Goal: Task Accomplishment & Management: Manage account settings

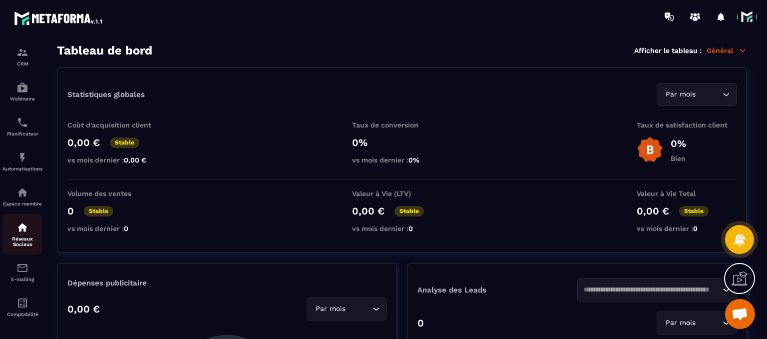
scroll to position [76, 0]
click at [22, 196] on img at bounding box center [22, 190] width 12 height 12
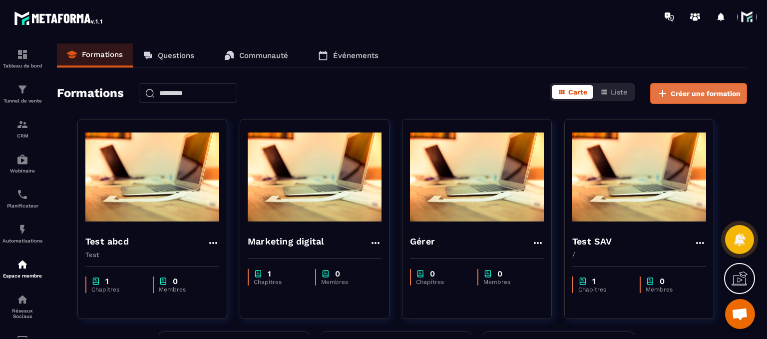
click at [676, 98] on button "Créer une formation" at bounding box center [698, 93] width 97 height 21
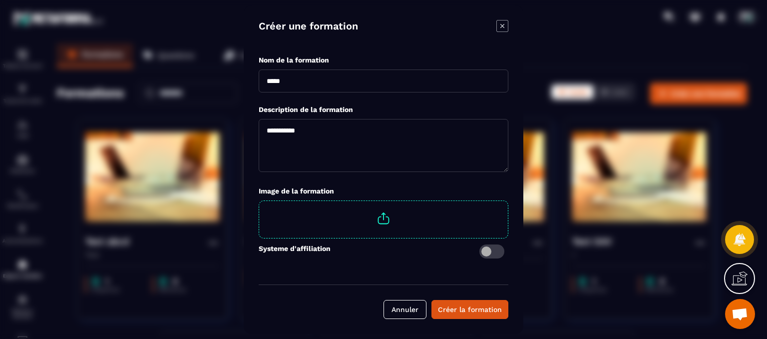
click at [503, 28] on icon "Modal window" at bounding box center [502, 26] width 12 height 12
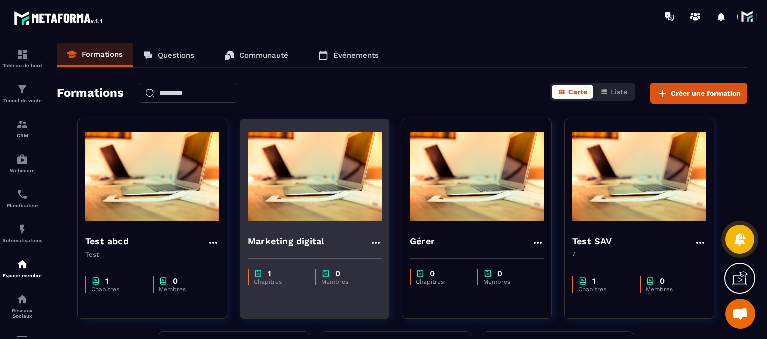
click at [263, 232] on div "Marketing digital" at bounding box center [314, 239] width 149 height 24
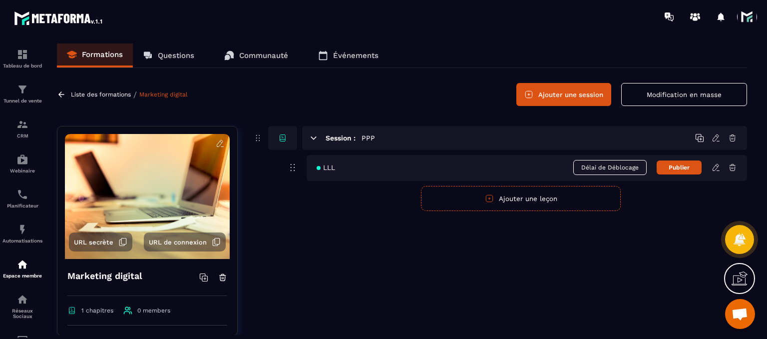
click at [594, 100] on button "Ajouter une session" at bounding box center [563, 94] width 95 height 23
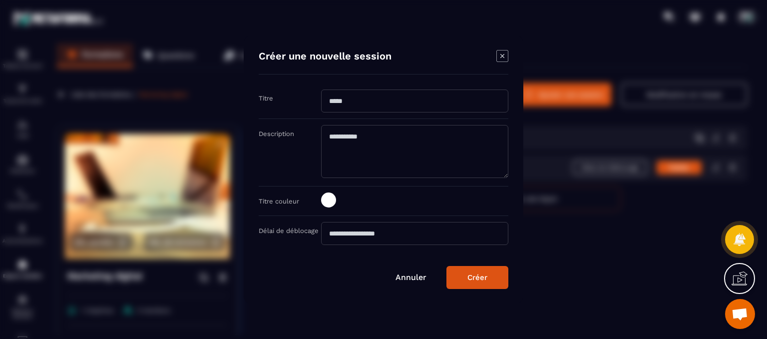
click at [504, 53] on icon "Modal window" at bounding box center [502, 56] width 12 height 12
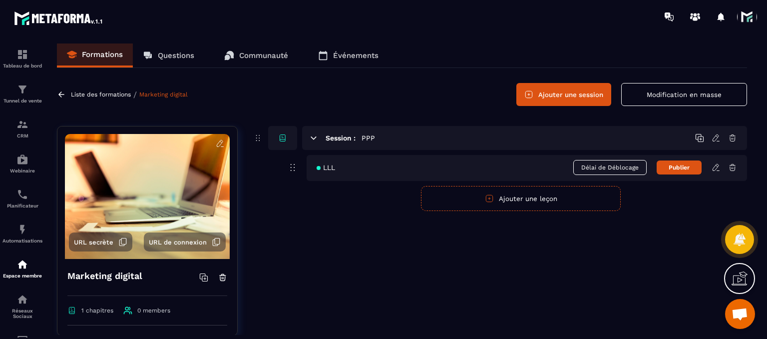
click at [713, 170] on icon at bounding box center [716, 167] width 9 height 9
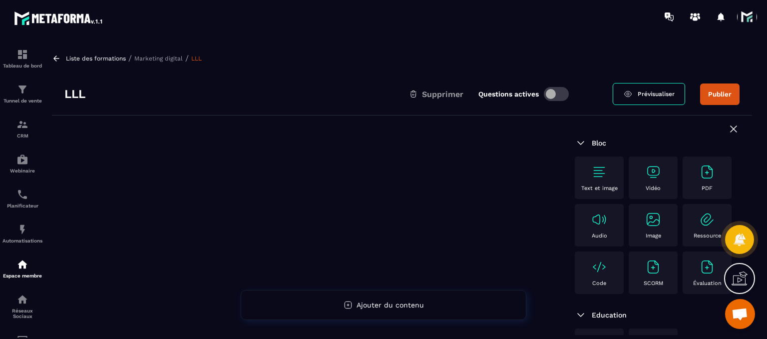
click at [585, 181] on div "Text et image" at bounding box center [599, 177] width 39 height 27
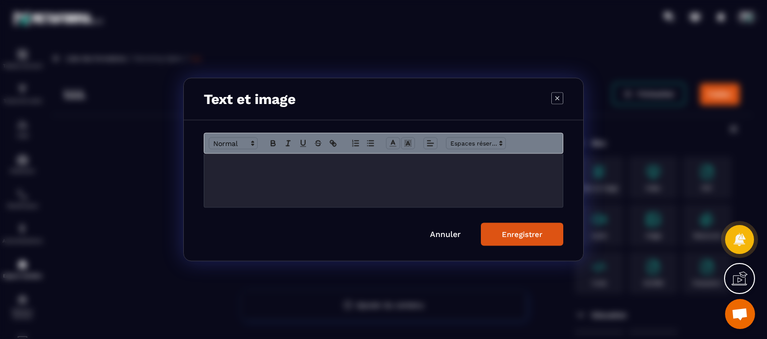
click at [413, 166] on p "Modal window" at bounding box center [384, 164] width 344 height 9
click at [557, 100] on icon "Modal window" at bounding box center [557, 98] width 12 height 12
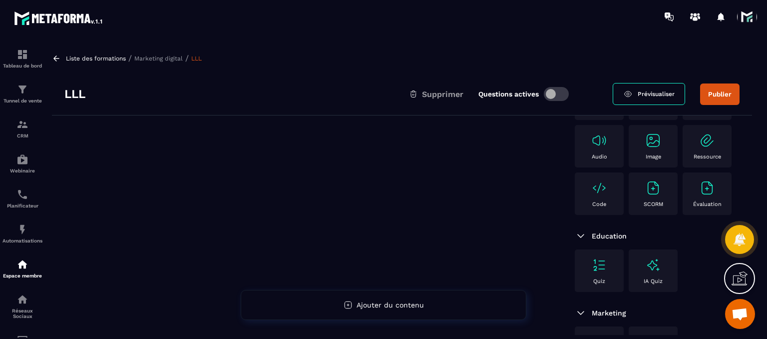
scroll to position [86, 0]
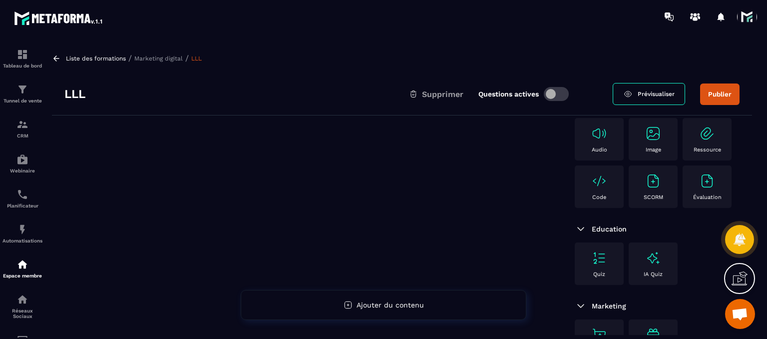
click at [645, 141] on img at bounding box center [653, 133] width 16 height 16
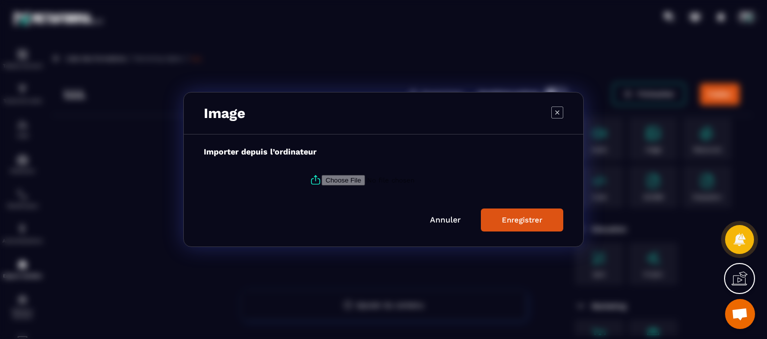
click at [553, 116] on icon "Modal window" at bounding box center [557, 112] width 12 height 12
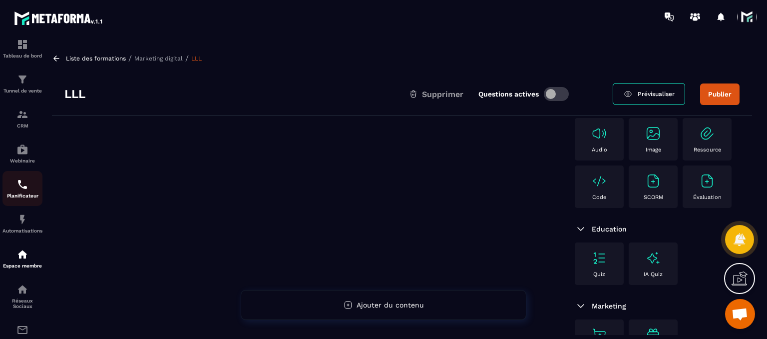
scroll to position [7, 0]
click at [733, 280] on icon at bounding box center [739, 280] width 15 height 10
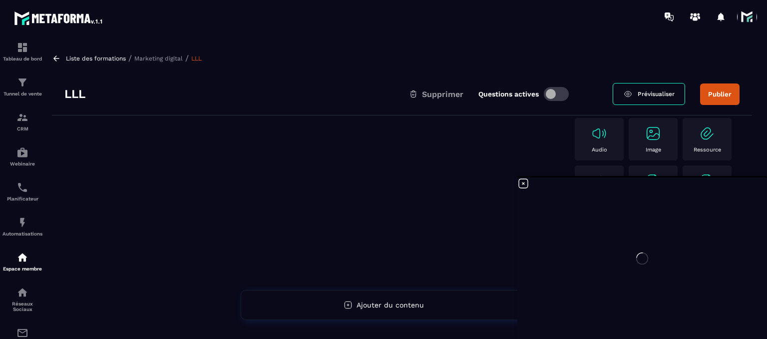
click at [520, 184] on div at bounding box center [642, 257] width 250 height 161
click at [523, 184] on div at bounding box center [642, 257] width 250 height 161
click at [523, 184] on icon at bounding box center [523, 183] width 12 height 12
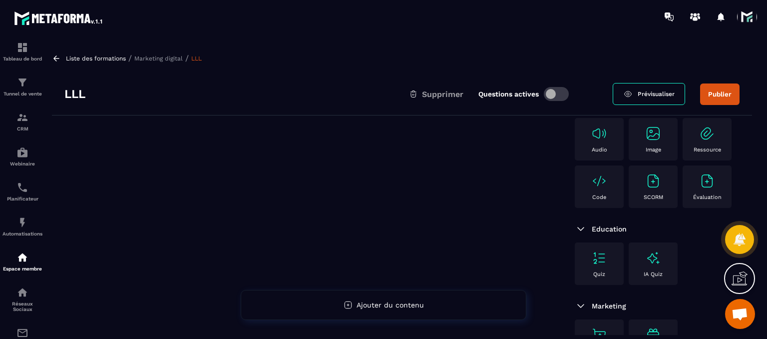
click at [745, 317] on span "Ouvrir le chat" at bounding box center [740, 315] width 16 height 14
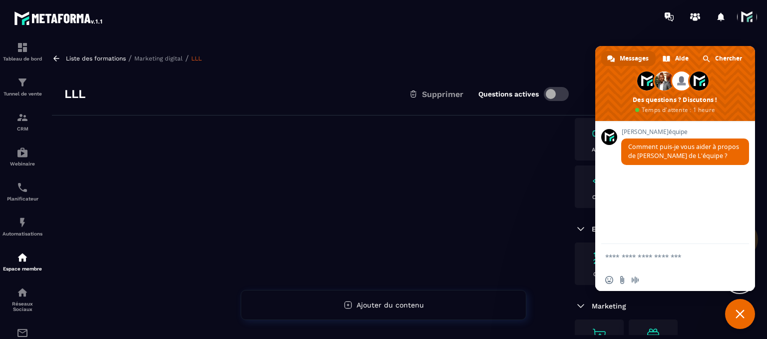
scroll to position [0, 0]
click at [686, 60] on span "Aide" at bounding box center [681, 58] width 13 height 15
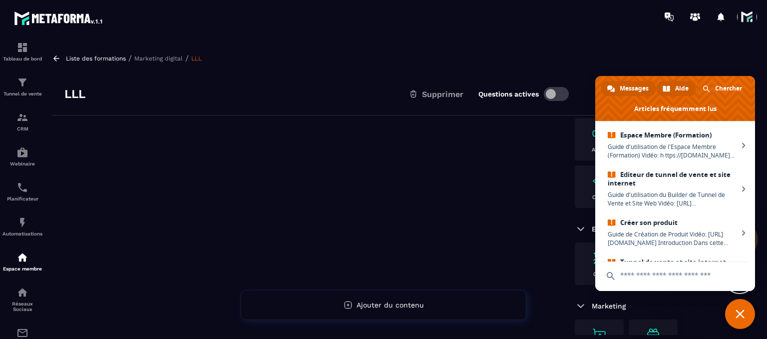
click at [625, 89] on span "Messages" at bounding box center [634, 88] width 29 height 15
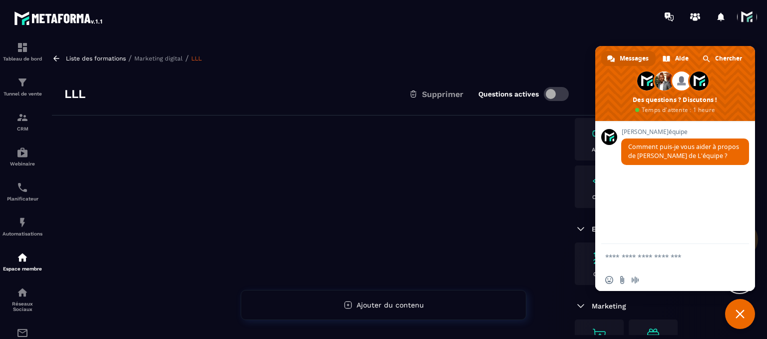
click at [735, 312] on span "Fermer le chat" at bounding box center [740, 314] width 30 height 30
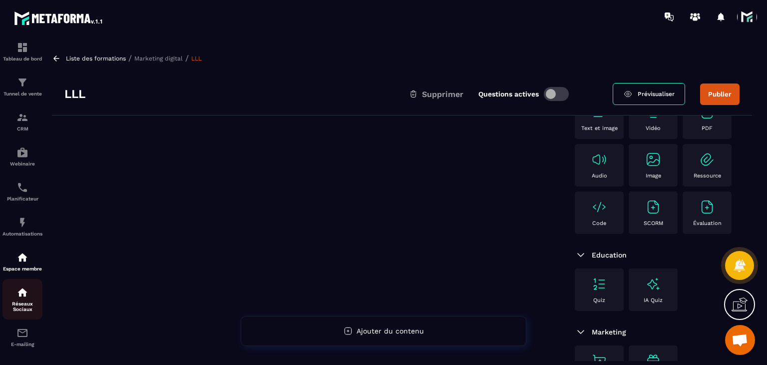
scroll to position [53, 0]
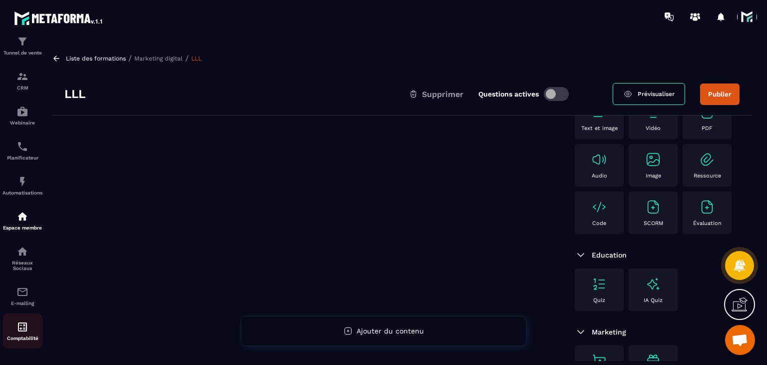
click at [10, 326] on div "Comptabilité" at bounding box center [22, 331] width 40 height 20
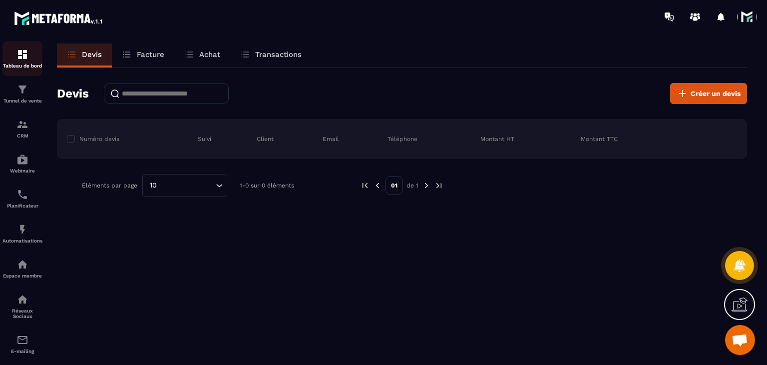
click at [20, 54] on img at bounding box center [22, 54] width 12 height 12
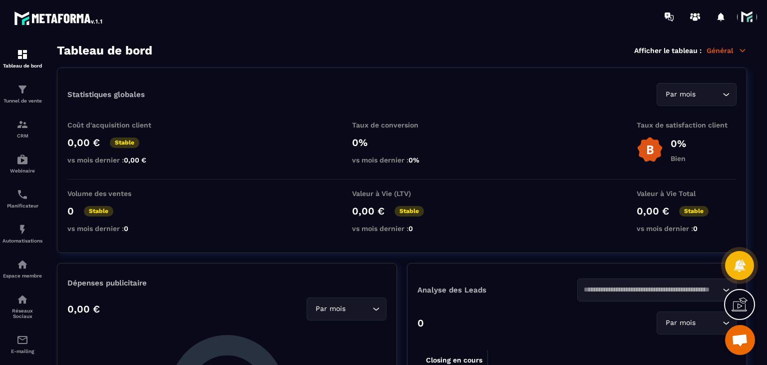
click at [718, 52] on p "Général" at bounding box center [727, 50] width 40 height 9
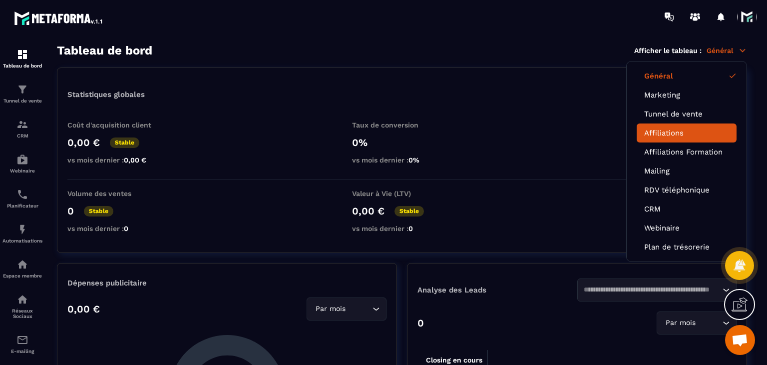
click at [660, 133] on link "Affiliations" at bounding box center [686, 132] width 85 height 9
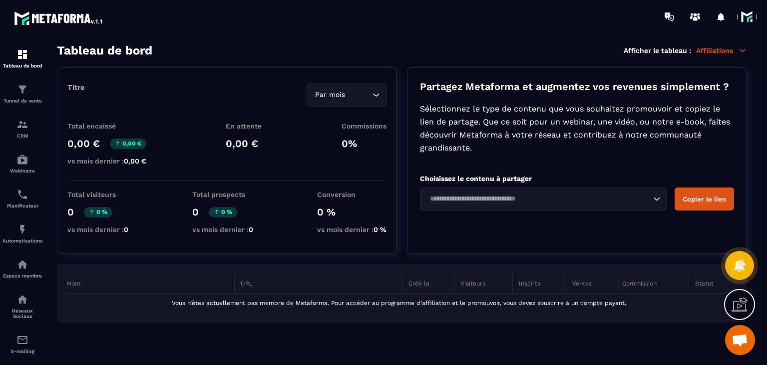
click at [728, 48] on p "Affiliations" at bounding box center [721, 50] width 51 height 9
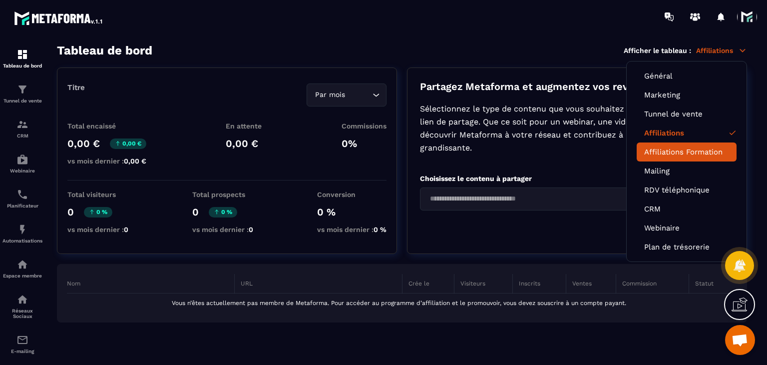
click at [669, 147] on link "Affiliations Formation" at bounding box center [686, 151] width 85 height 9
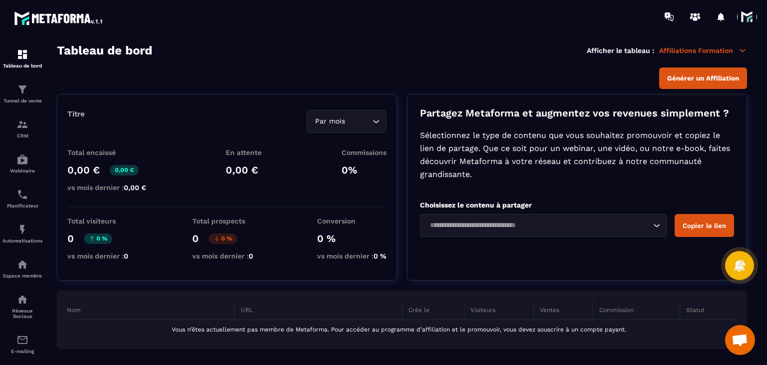
click at [752, 12] on span at bounding box center [747, 17] width 20 height 20
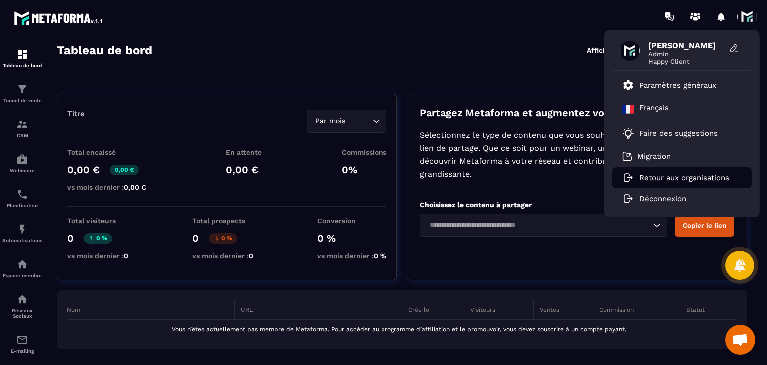
click at [644, 176] on p "Retour aux organisations" at bounding box center [684, 177] width 90 height 9
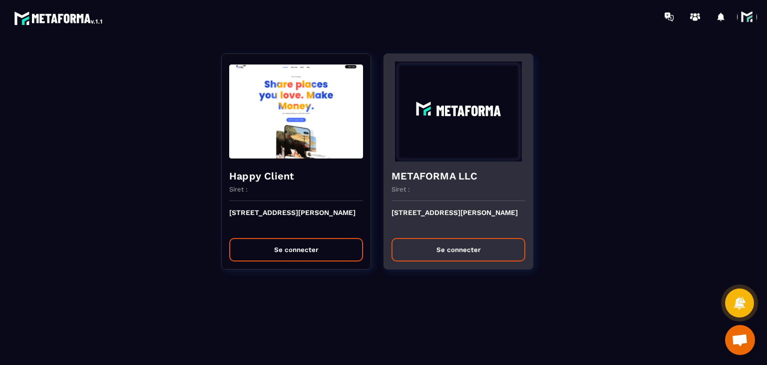
click at [422, 253] on button "Se connecter" at bounding box center [459, 249] width 134 height 23
